Goal: Task Accomplishment & Management: Manage account settings

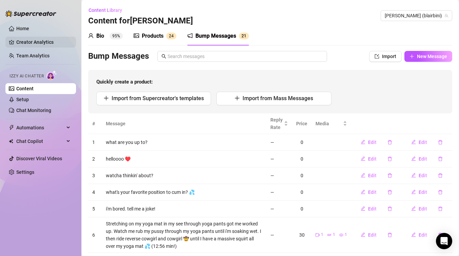
click at [43, 44] on link "Creator Analytics" at bounding box center [43, 42] width 54 height 11
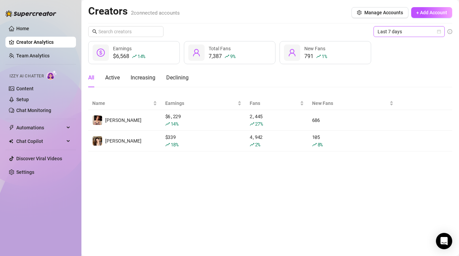
click at [439, 32] on icon "calendar" at bounding box center [439, 32] width 4 height 4
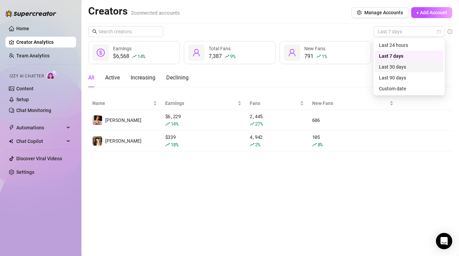
click at [398, 68] on div "Last 30 days" at bounding box center [409, 66] width 60 height 7
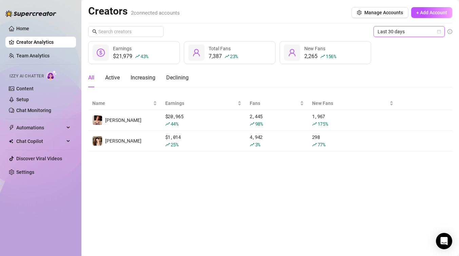
click at [439, 60] on div "$21,979 43 % Earnings 7,387 23 % Total Fans 2,265 156 % New Fans" at bounding box center [270, 52] width 364 height 23
